Goal: Ask a question

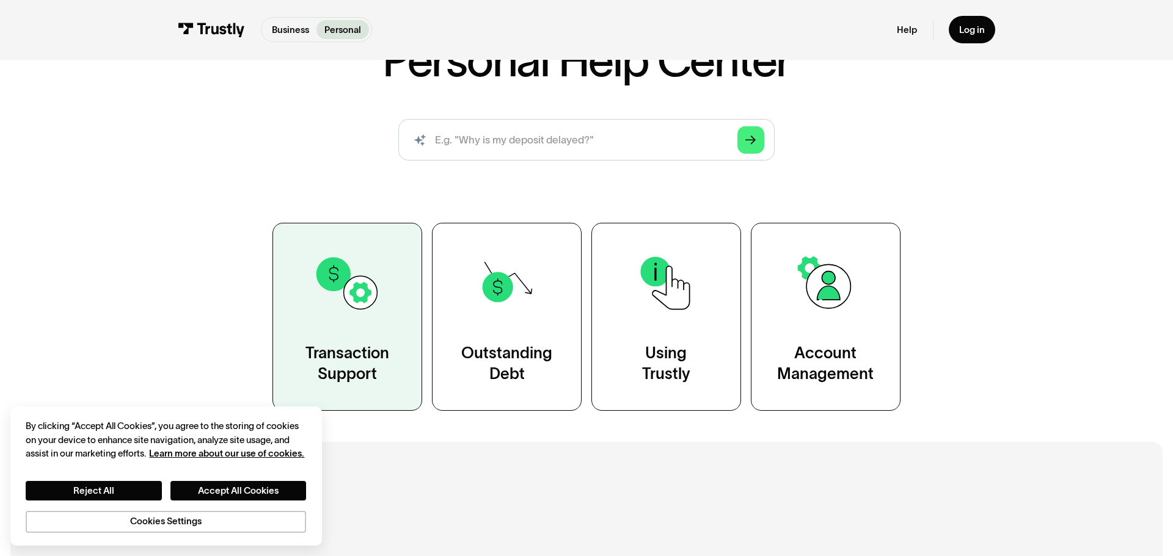
scroll to position [123, 0]
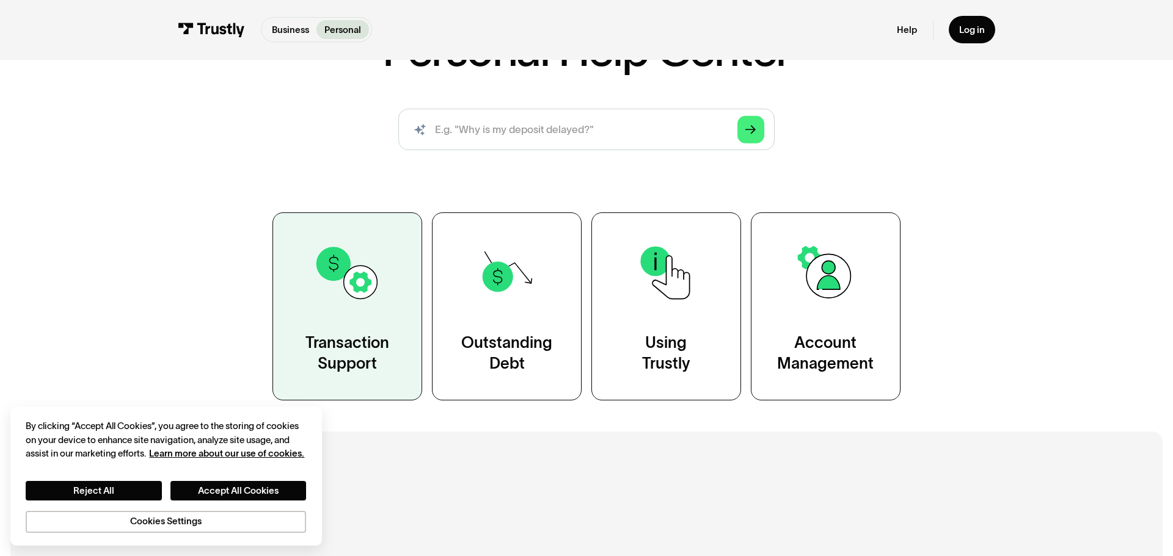
click at [367, 321] on link "Transaction Support" at bounding box center [347, 307] width 150 height 188
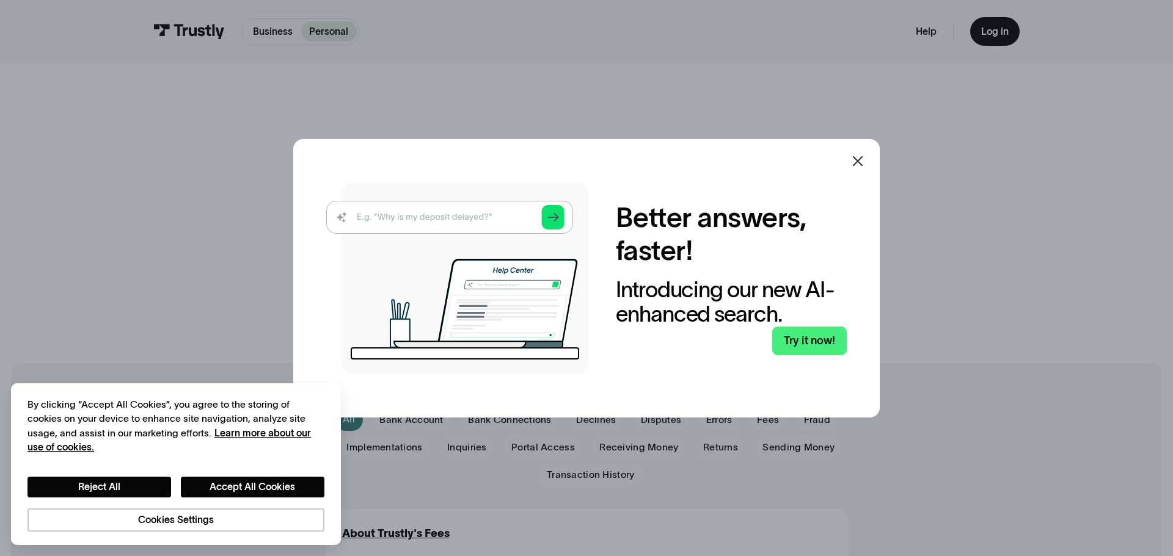
click at [865, 156] on div at bounding box center [857, 161] width 29 height 29
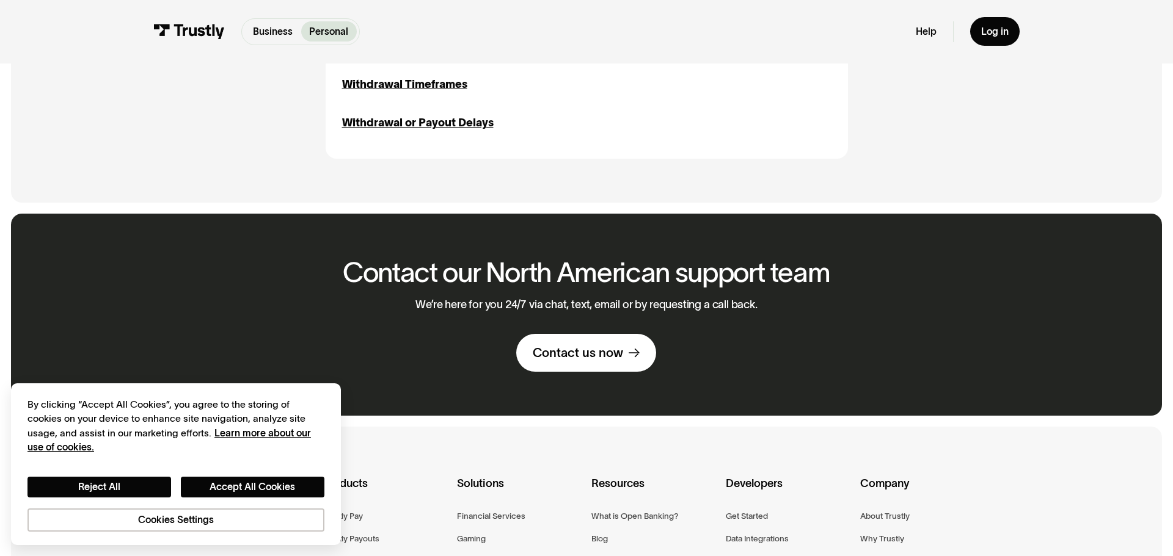
scroll to position [1788, 0]
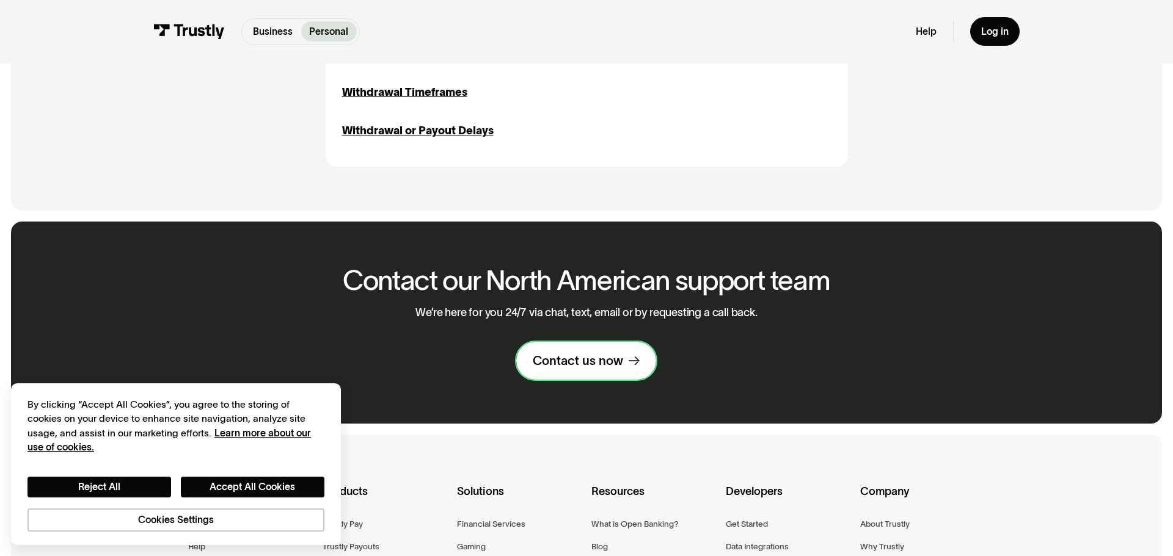
click at [606, 355] on div "Contact us now" at bounding box center [578, 361] width 90 height 16
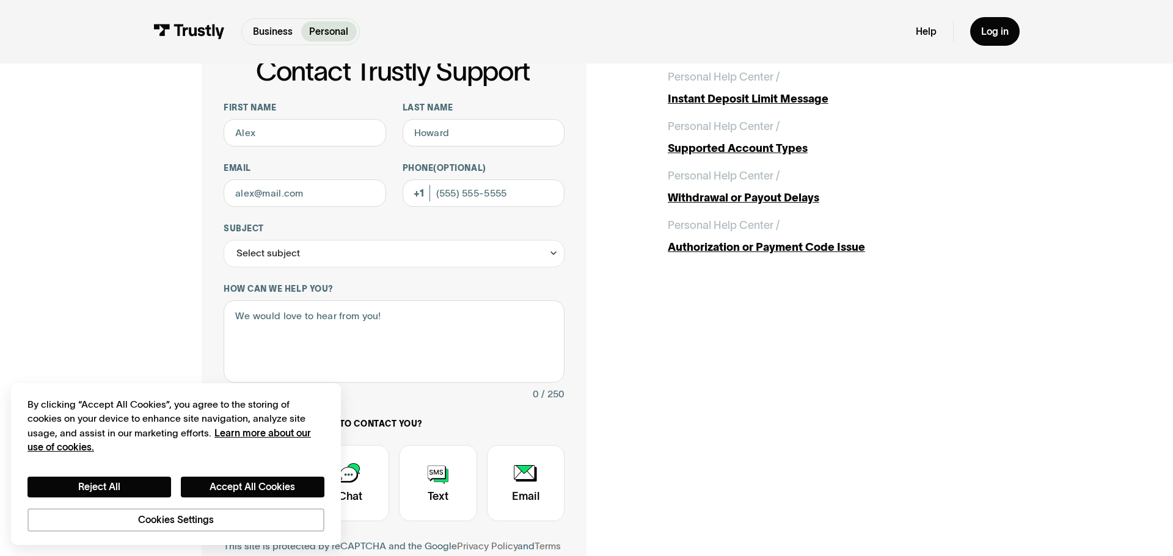
scroll to position [46, 0]
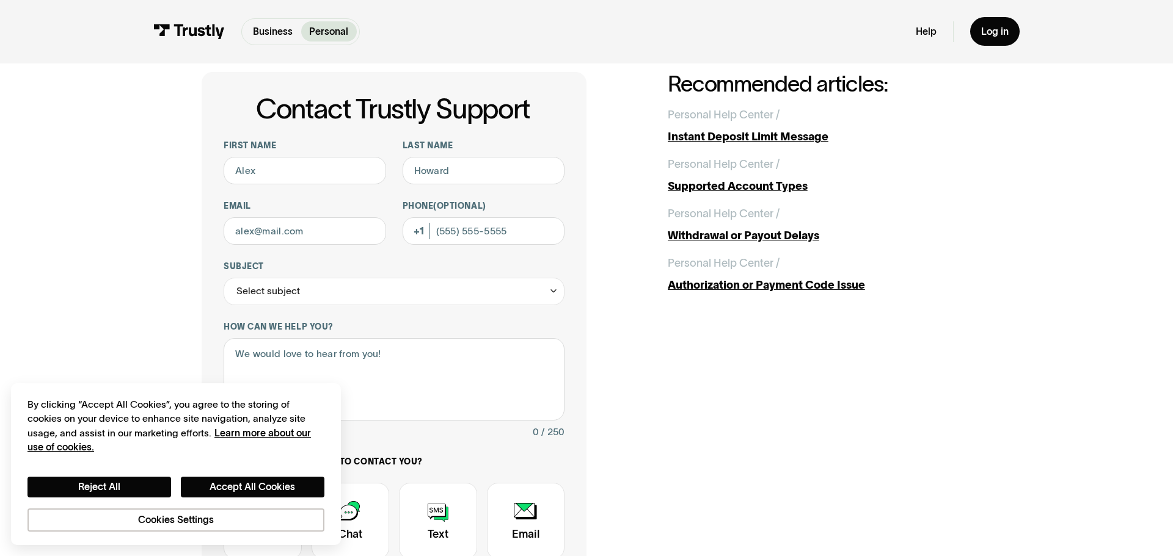
click at [114, 299] on div "Contact Trustly Support First name Last name Email Phone (Optional) Subject Sel…" at bounding box center [586, 385] width 1118 height 737
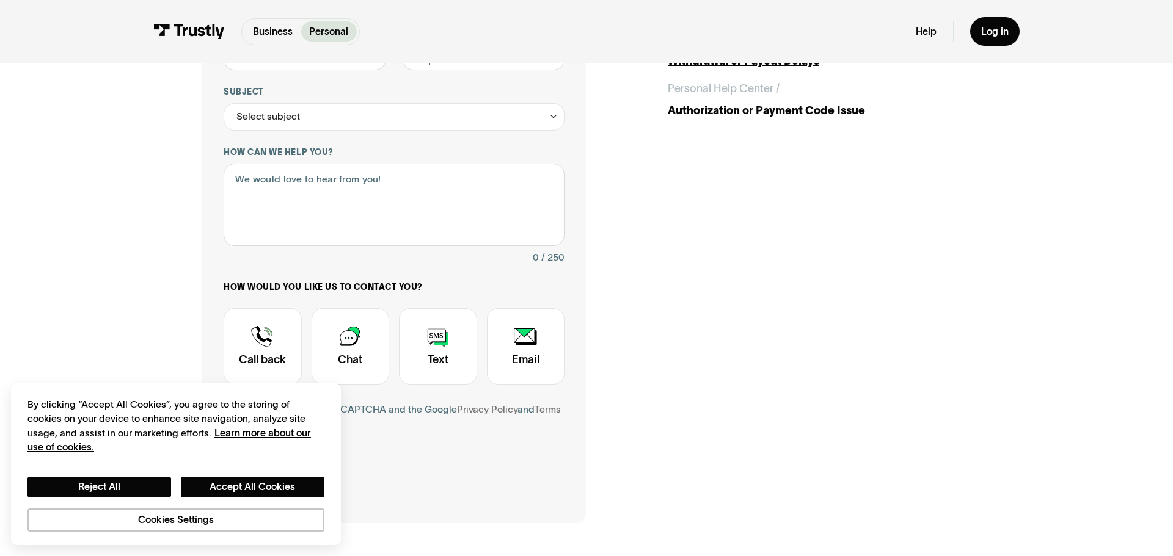
scroll to position [0, 0]
